Goal: Task Accomplishment & Management: Use online tool/utility

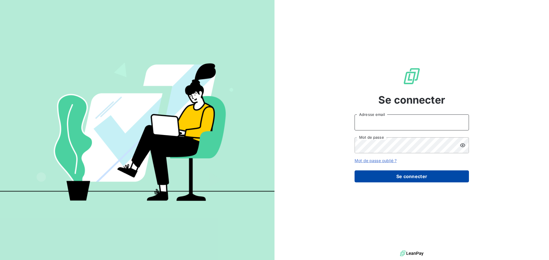
type input "[PERSON_NAME][EMAIL_ADDRESS][PERSON_NAME][DOMAIN_NAME]"
click at [382, 179] on button "Se connecter" at bounding box center [411, 177] width 114 height 12
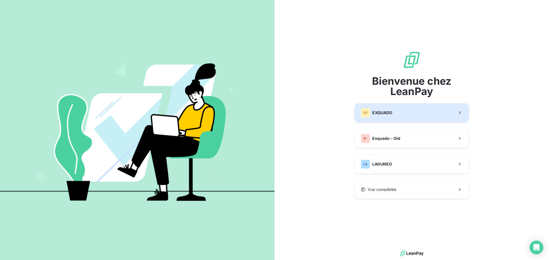
click at [411, 107] on button "EX EXQUADO" at bounding box center [411, 112] width 114 height 19
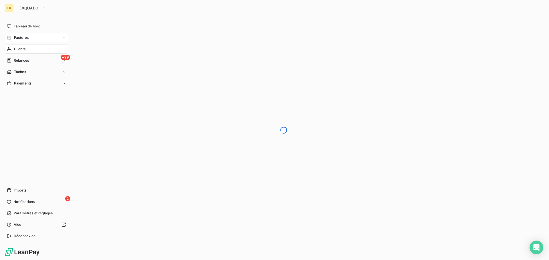
click at [20, 38] on span "Factures" at bounding box center [21, 37] width 15 height 5
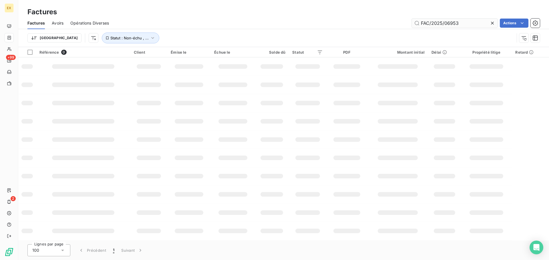
drag, startPoint x: 468, startPoint y: 22, endPoint x: 443, endPoint y: 24, distance: 25.2
click at [443, 24] on input "FAC/2025/06953" at bounding box center [454, 23] width 86 height 9
type input "FAC/2025/15985"
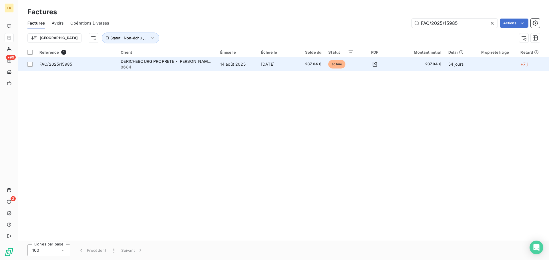
click at [87, 65] on span "FAC/2025/15985" at bounding box center [76, 64] width 74 height 6
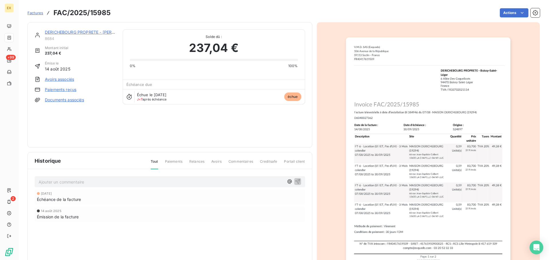
click at [61, 89] on link "Paiements reçus" at bounding box center [60, 90] width 31 height 6
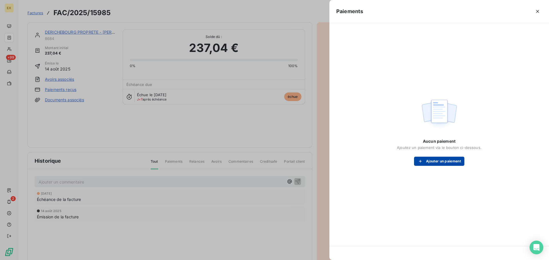
click at [427, 160] on button "Ajouter un paiement" at bounding box center [439, 161] width 50 height 9
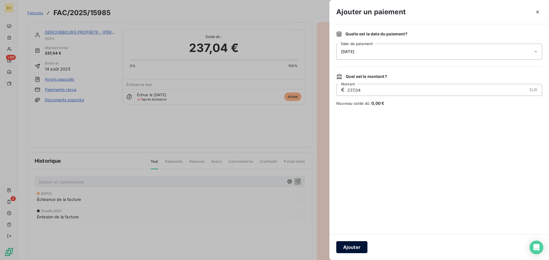
drag, startPoint x: 358, startPoint y: 246, endPoint x: 340, endPoint y: 234, distance: 22.0
click at [357, 246] on button "Ajouter" at bounding box center [351, 247] width 31 height 12
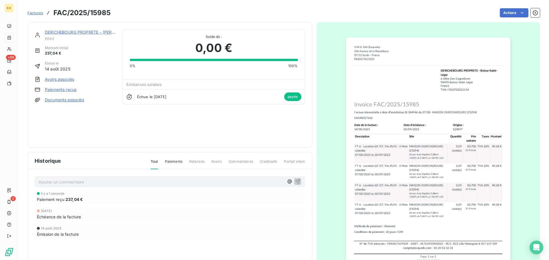
click at [36, 12] on span "Factures" at bounding box center [35, 13] width 16 height 5
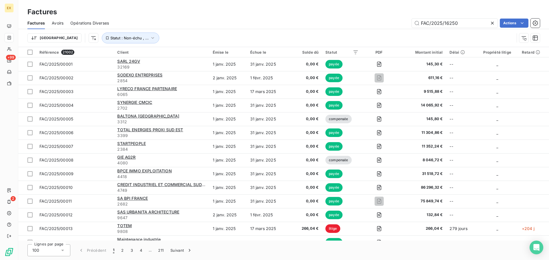
type input "FAC/2025/16250"
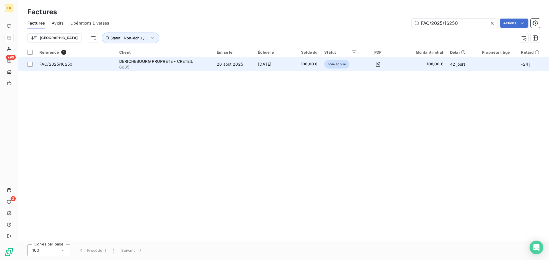
click at [98, 66] on span "FAC/2025/16250" at bounding box center [75, 64] width 73 height 6
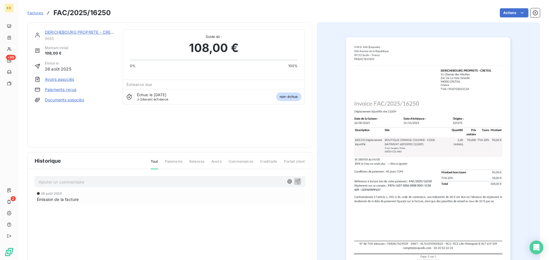
click at [62, 90] on link "Paiements reçus" at bounding box center [60, 90] width 31 height 6
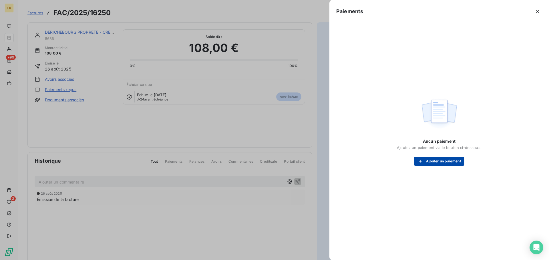
click at [446, 162] on button "Ajouter un paiement" at bounding box center [439, 161] width 50 height 9
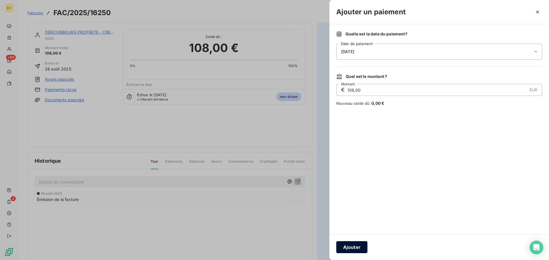
drag, startPoint x: 357, startPoint y: 248, endPoint x: 358, endPoint y: 238, distance: 10.0
click at [357, 248] on button "Ajouter" at bounding box center [351, 247] width 31 height 12
